Goal: Entertainment & Leisure: Consume media (video, audio)

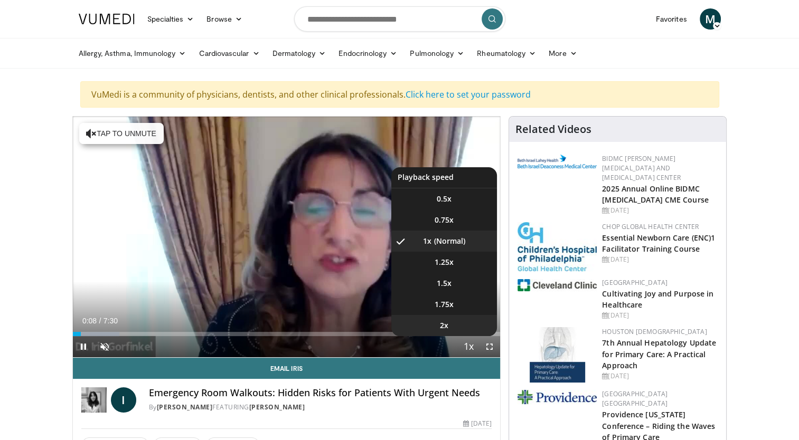
click at [467, 331] on li "2x" at bounding box center [444, 325] width 106 height 21
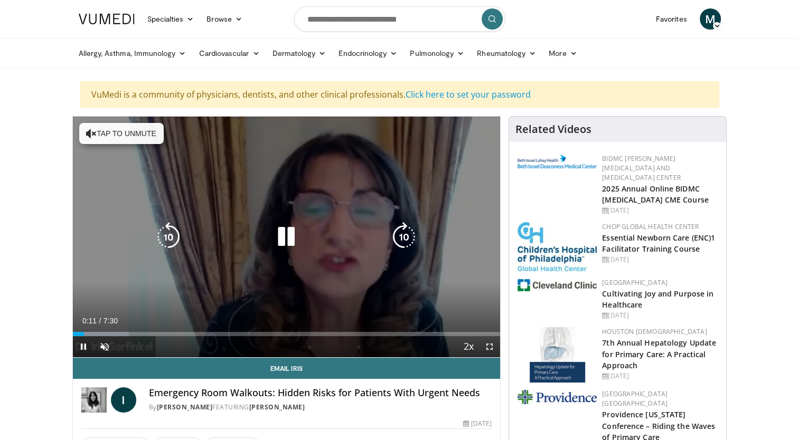
click at [355, 299] on div "10 seconds Tap to unmute" at bounding box center [287, 237] width 428 height 241
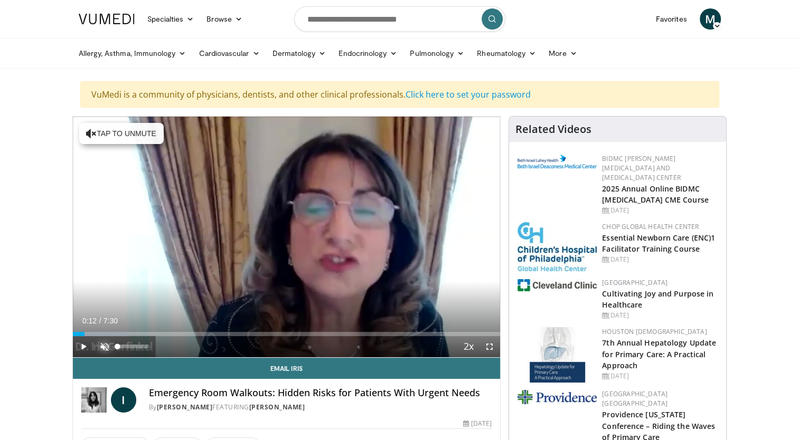
click at [103, 348] on span "Video Player" at bounding box center [104, 346] width 21 height 21
click at [80, 343] on span "Video Player" at bounding box center [83, 346] width 21 height 21
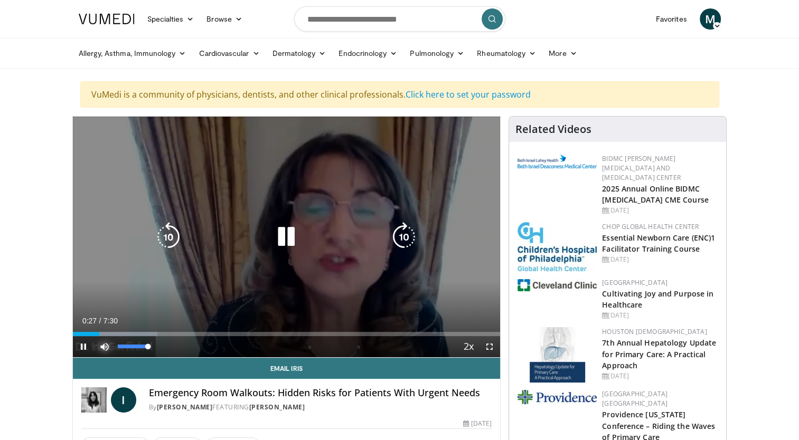
click at [102, 348] on span "Video Player" at bounding box center [104, 346] width 21 height 21
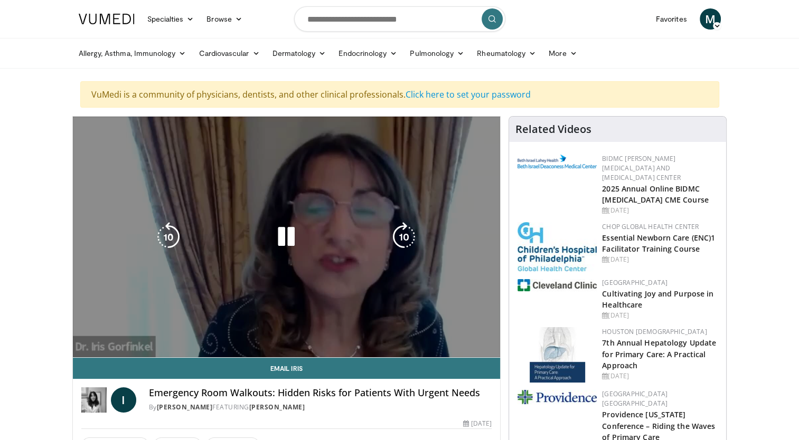
click at [106, 347] on video-js "**********" at bounding box center [287, 237] width 428 height 241
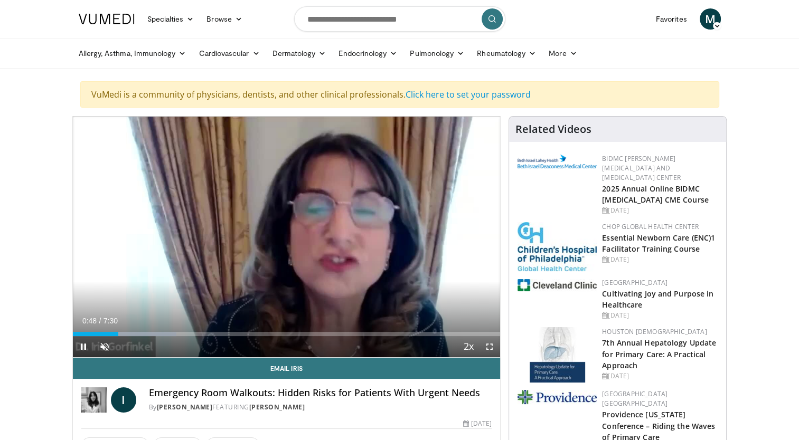
click at [445, 339] on div "Current Time 0:48 / Duration 7:30 Pause Skip Backward Skip Forward Unmute Loade…" at bounding box center [287, 346] width 428 height 21
click at [107, 345] on span "Video Player" at bounding box center [104, 346] width 21 height 21
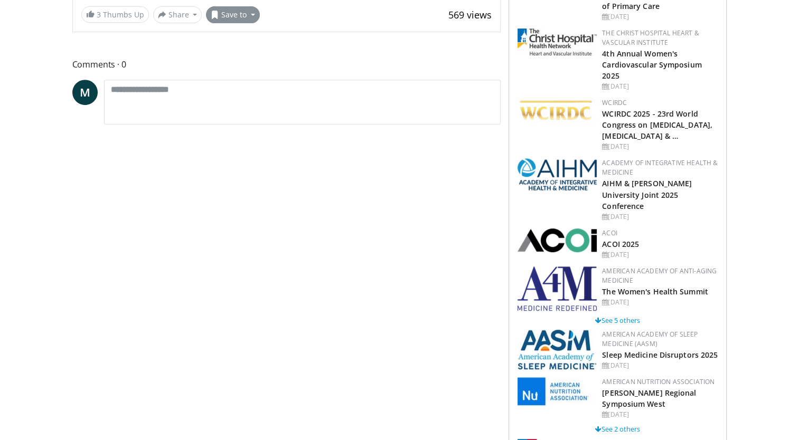
scroll to position [419, 0]
